Goal: Task Accomplishment & Management: Manage account settings

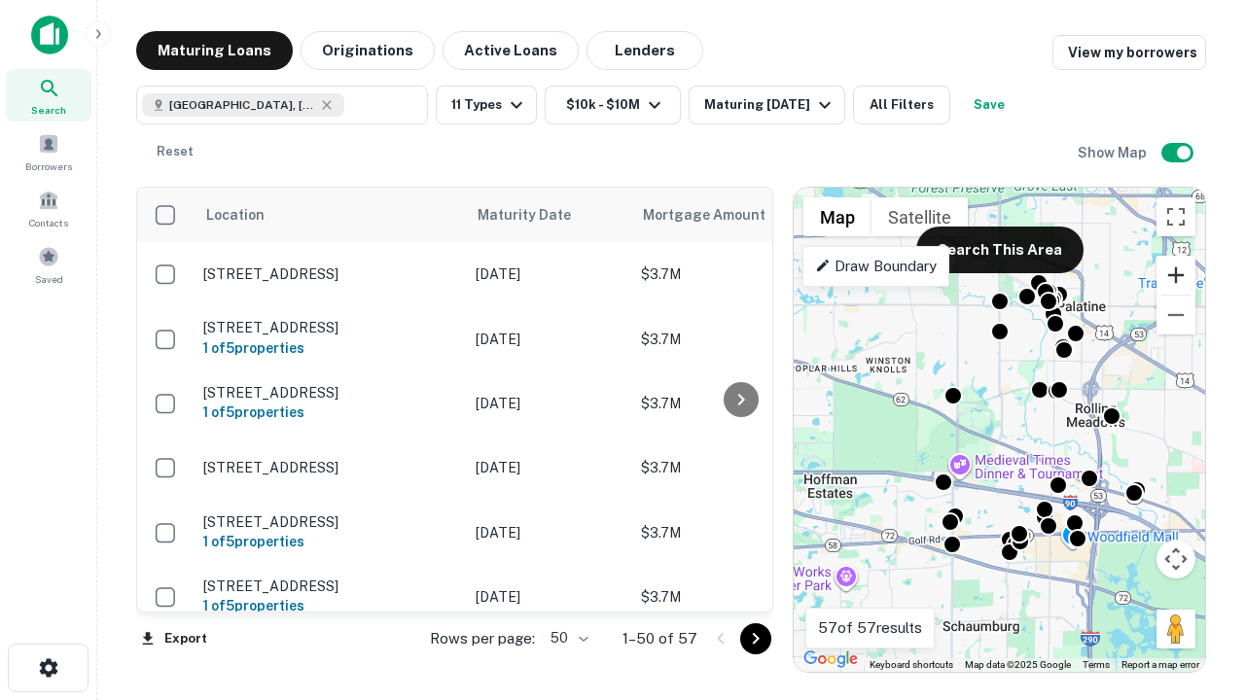
click at [1176, 275] on button "Zoom in" at bounding box center [1175, 275] width 39 height 39
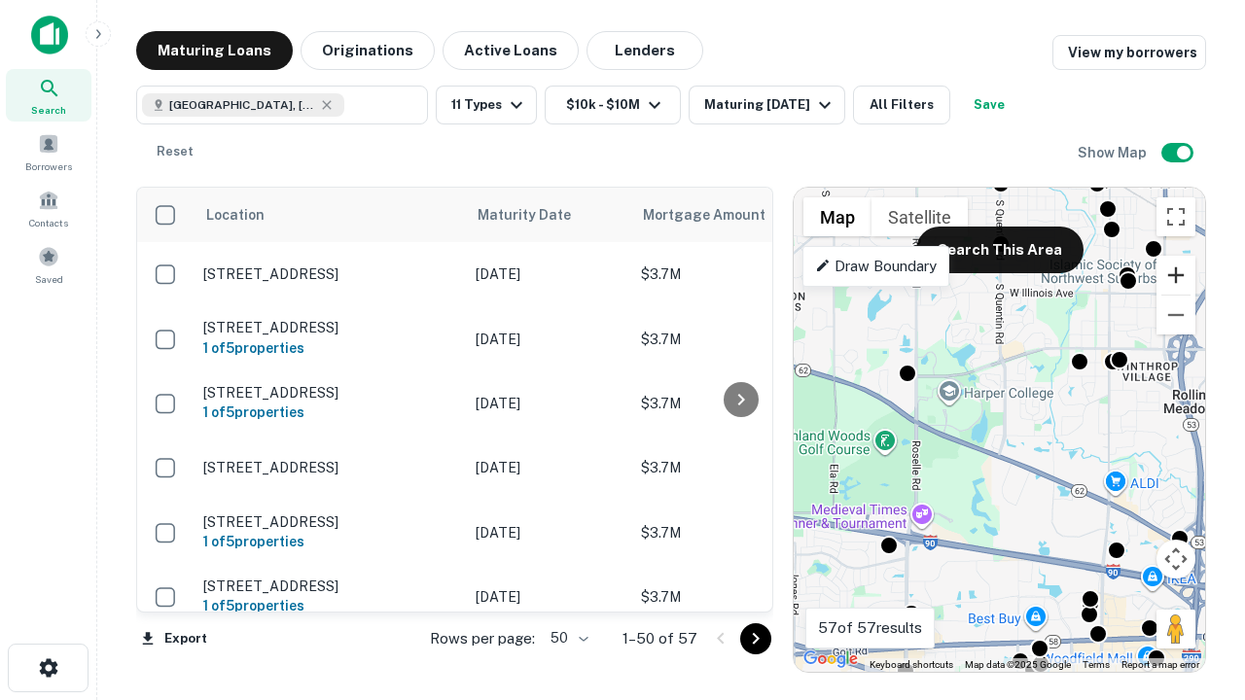
click at [1176, 275] on button "Zoom in" at bounding box center [1175, 275] width 39 height 39
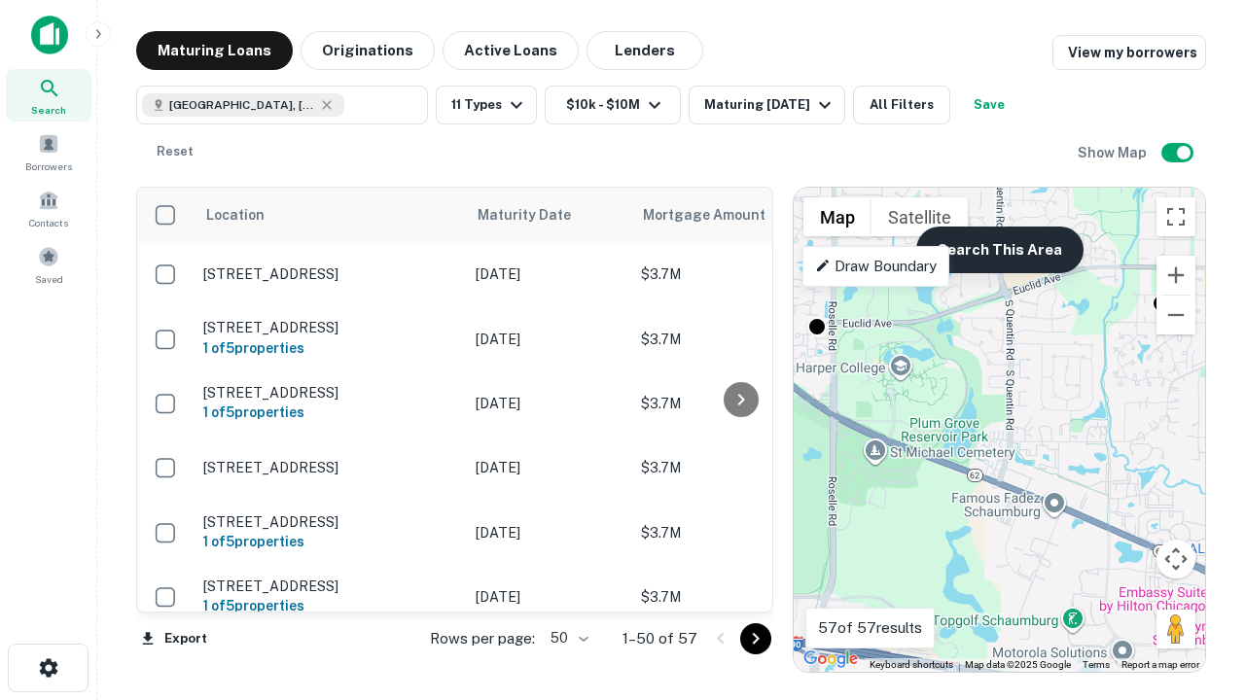
click at [999, 250] on button "Search This Area" at bounding box center [999, 250] width 167 height 47
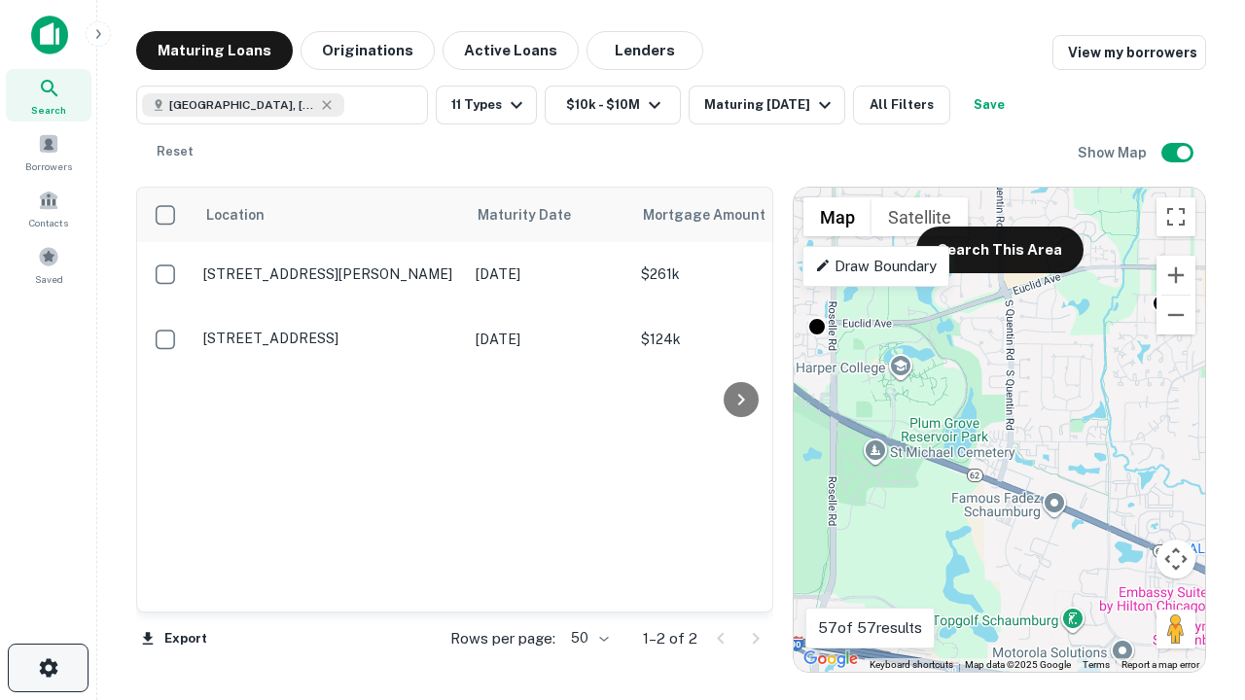
click at [48, 668] on icon "button" at bounding box center [48, 667] width 23 height 23
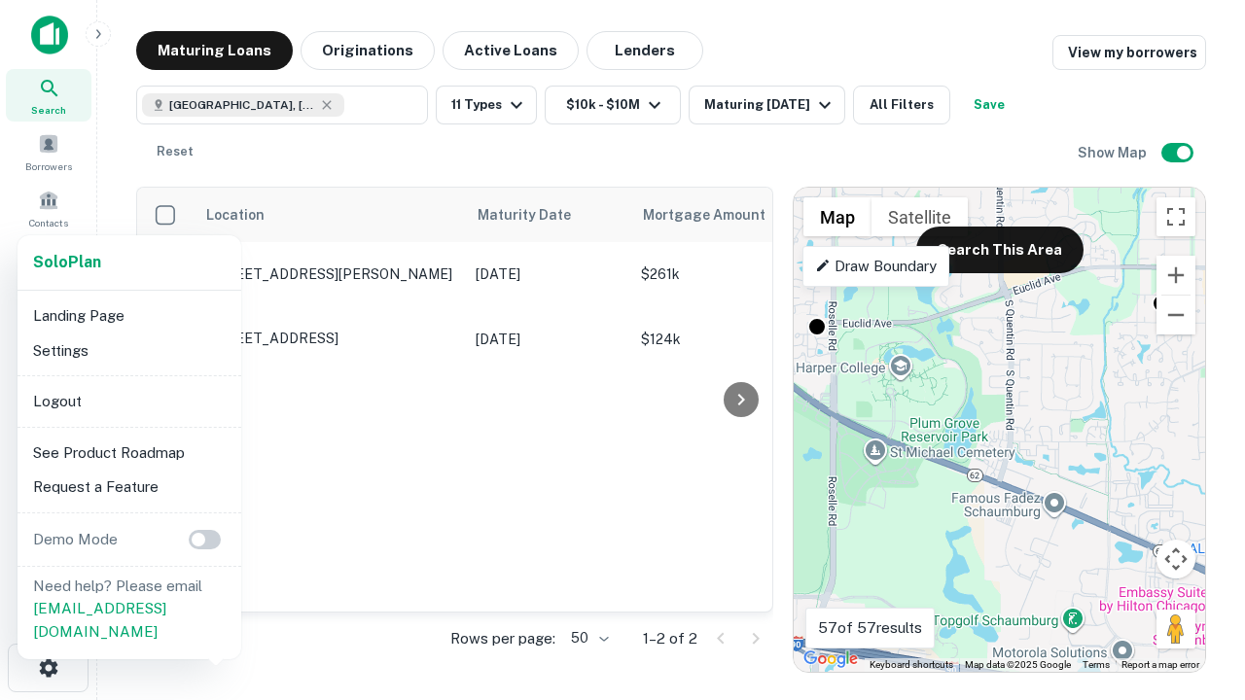
click at [128, 401] on li "Logout" at bounding box center [129, 401] width 208 height 35
